Goal: Task Accomplishment & Management: Manage account settings

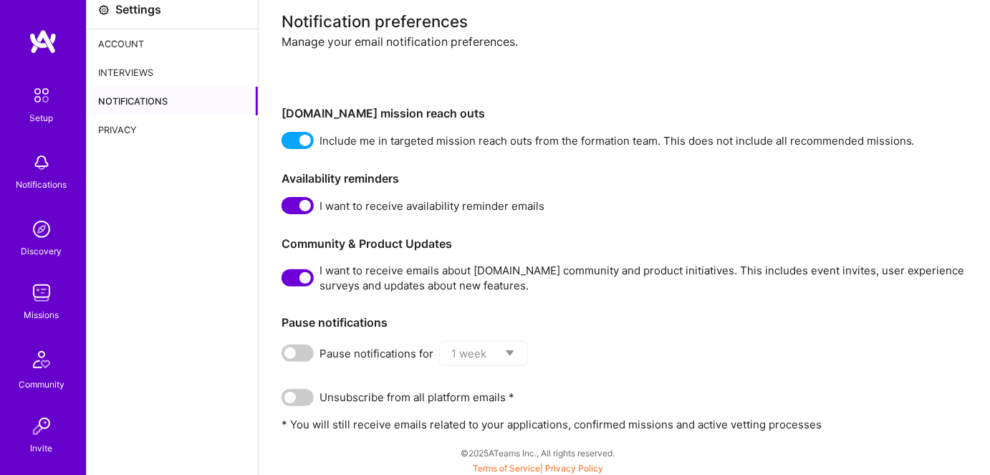
scroll to position [11, 0]
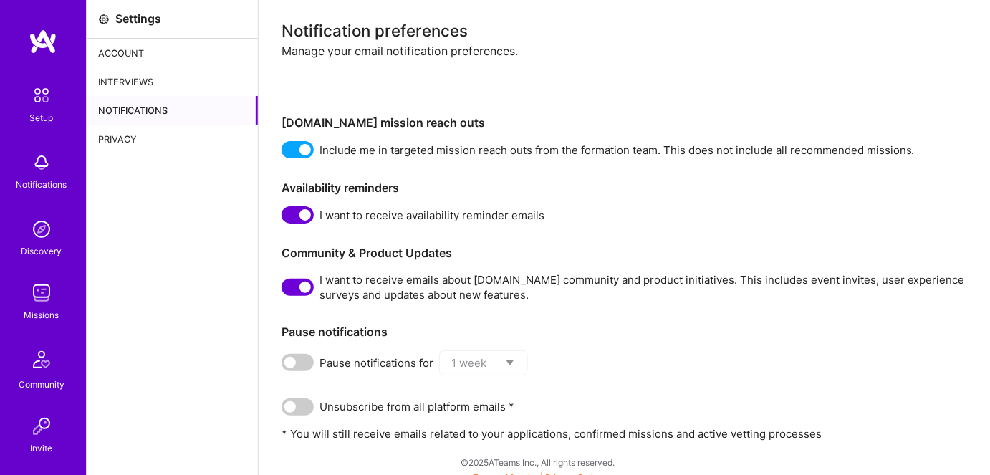
click at [30, 361] on img at bounding box center [41, 359] width 34 height 34
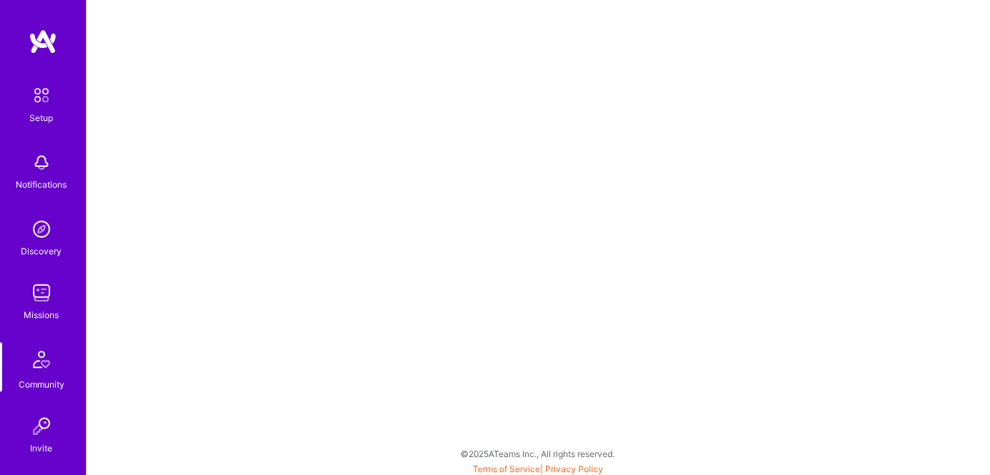
click at [34, 307] on div "Missions" at bounding box center [41, 314] width 35 height 15
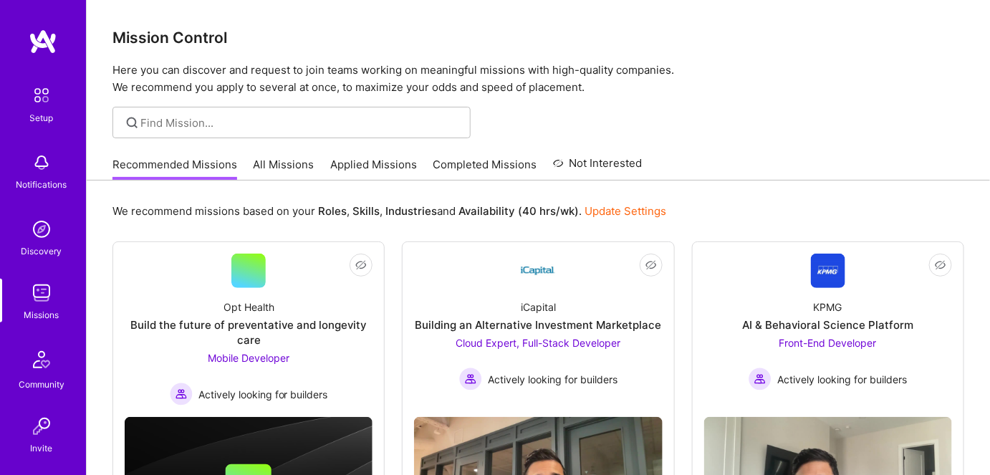
click at [284, 169] on link "All Missions" at bounding box center [284, 169] width 61 height 24
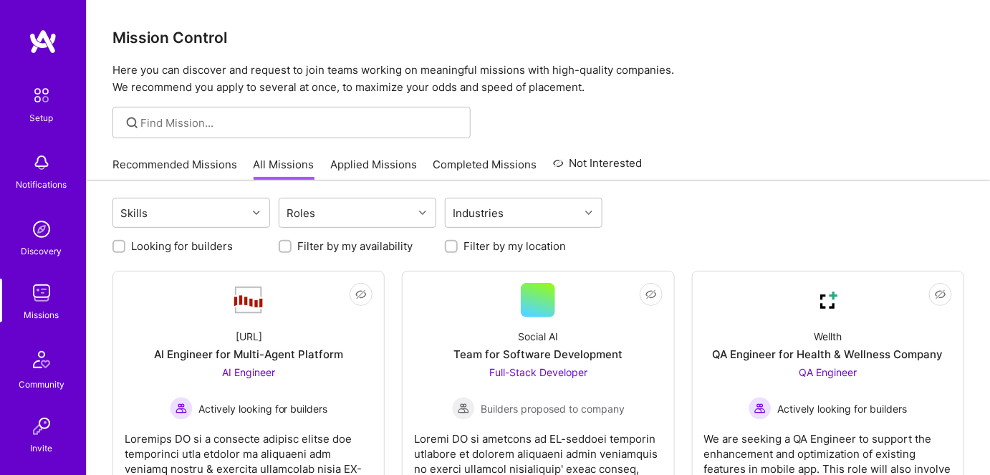
click at [355, 168] on link "Applied Missions" at bounding box center [373, 169] width 87 height 24
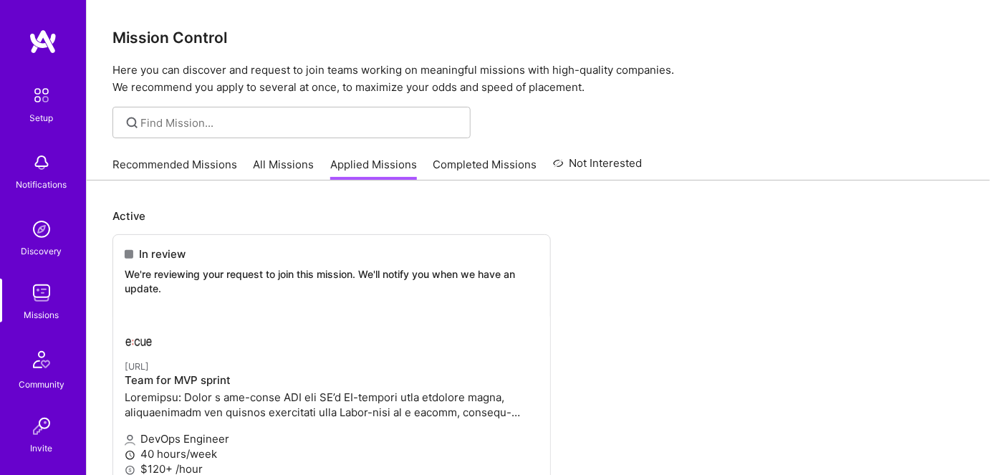
click at [164, 165] on link "Recommended Missions" at bounding box center [174, 169] width 125 height 24
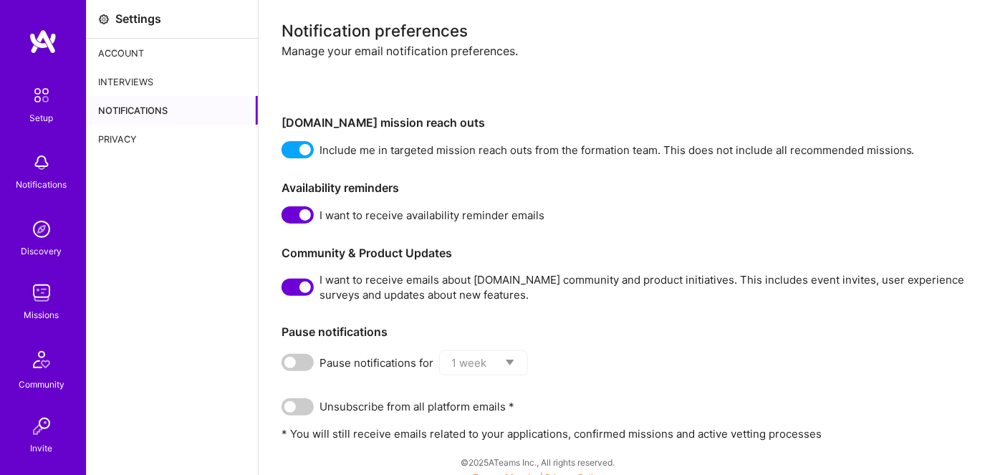
click at [118, 75] on div "Interviews" at bounding box center [172, 81] width 171 height 29
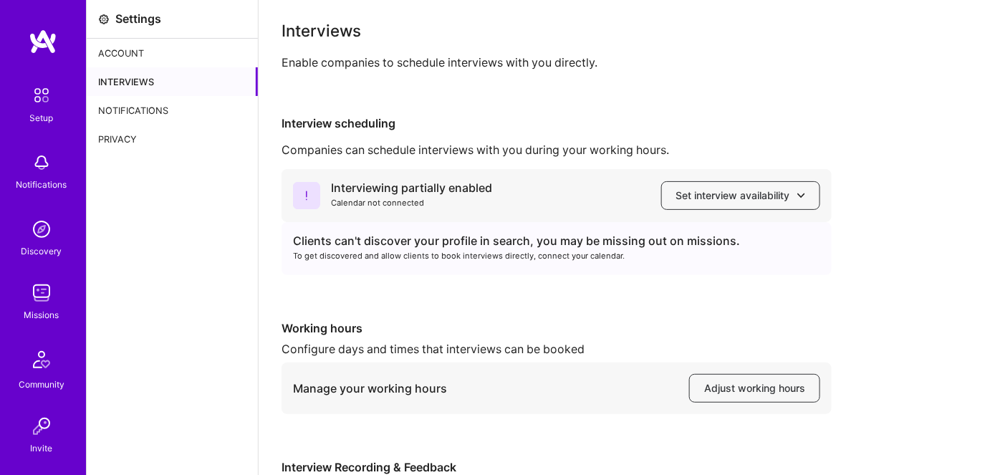
click at [32, 313] on div "Missions" at bounding box center [41, 314] width 35 height 15
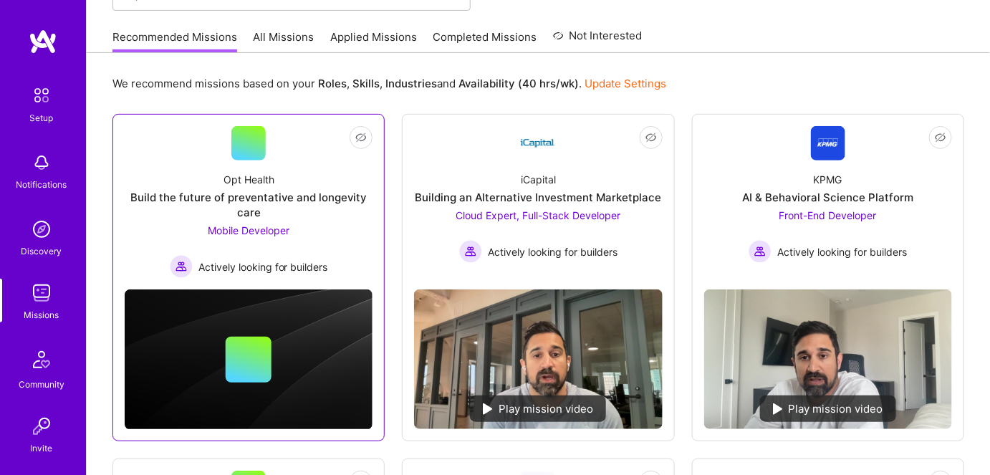
scroll to position [130, 0]
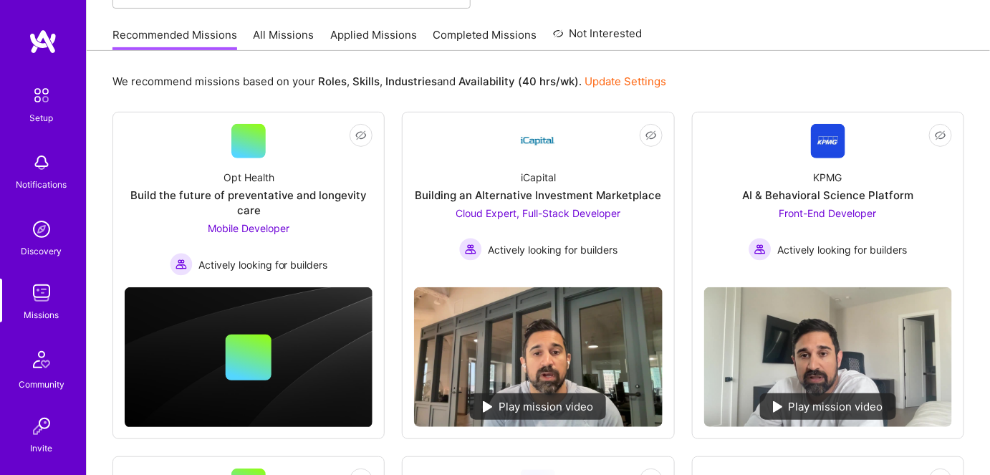
click at [279, 31] on link "All Missions" at bounding box center [284, 39] width 61 height 24
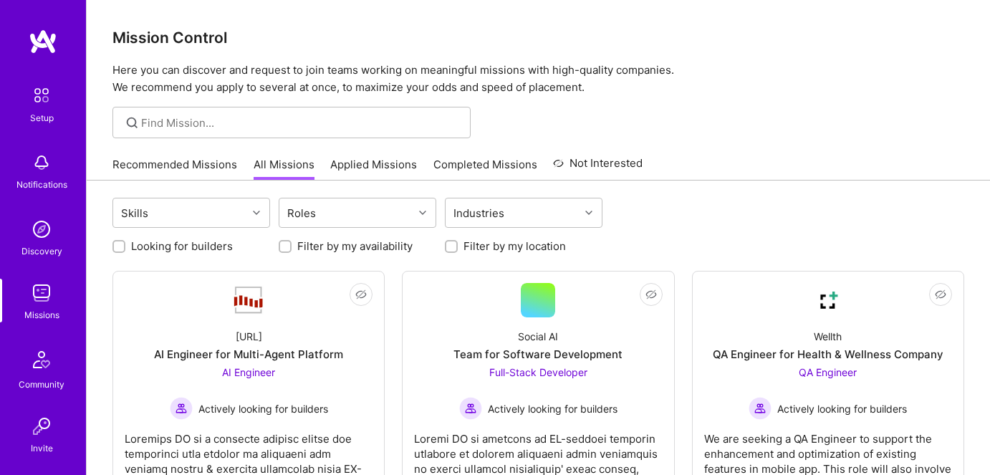
scroll to position [130, 0]
